Goal: Go to known website: Access a specific website the user already knows

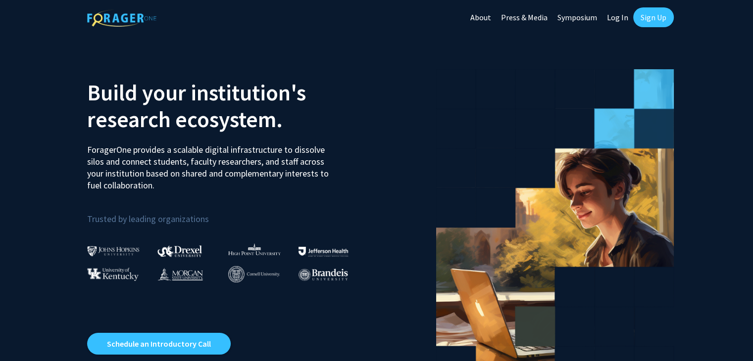
click at [611, 26] on link "Log In" at bounding box center [617, 17] width 31 height 35
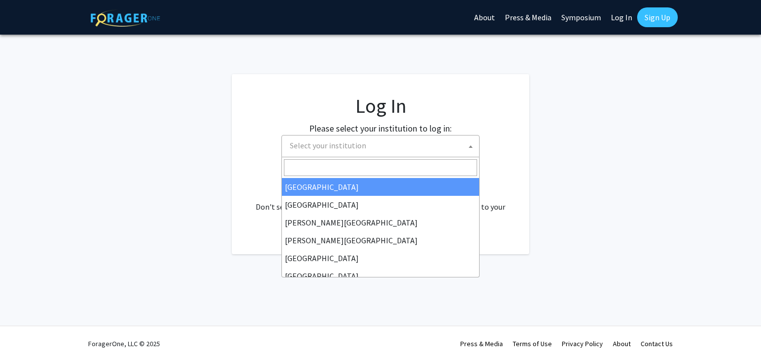
click at [397, 149] on span "Select your institution" at bounding box center [382, 146] width 193 height 20
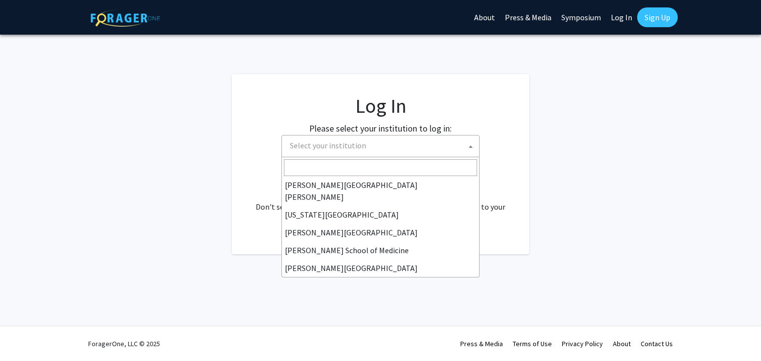
scroll to position [347, 0]
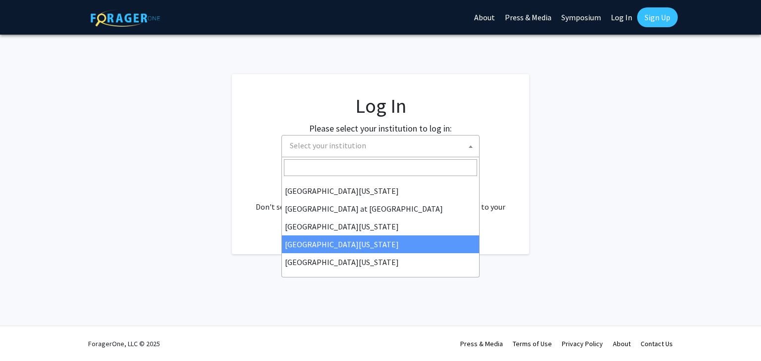
select select "31"
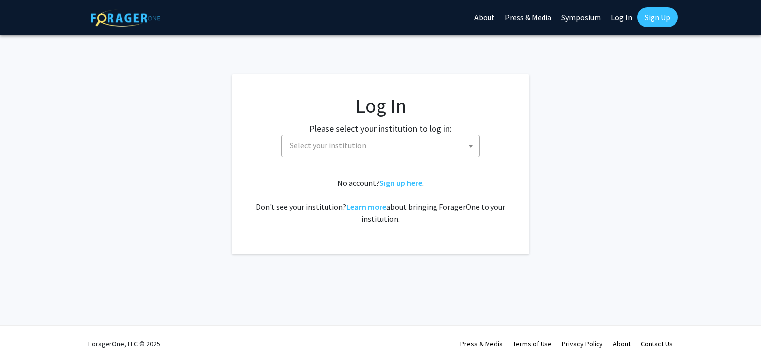
select select
